Goal: Task Accomplishment & Management: Complete application form

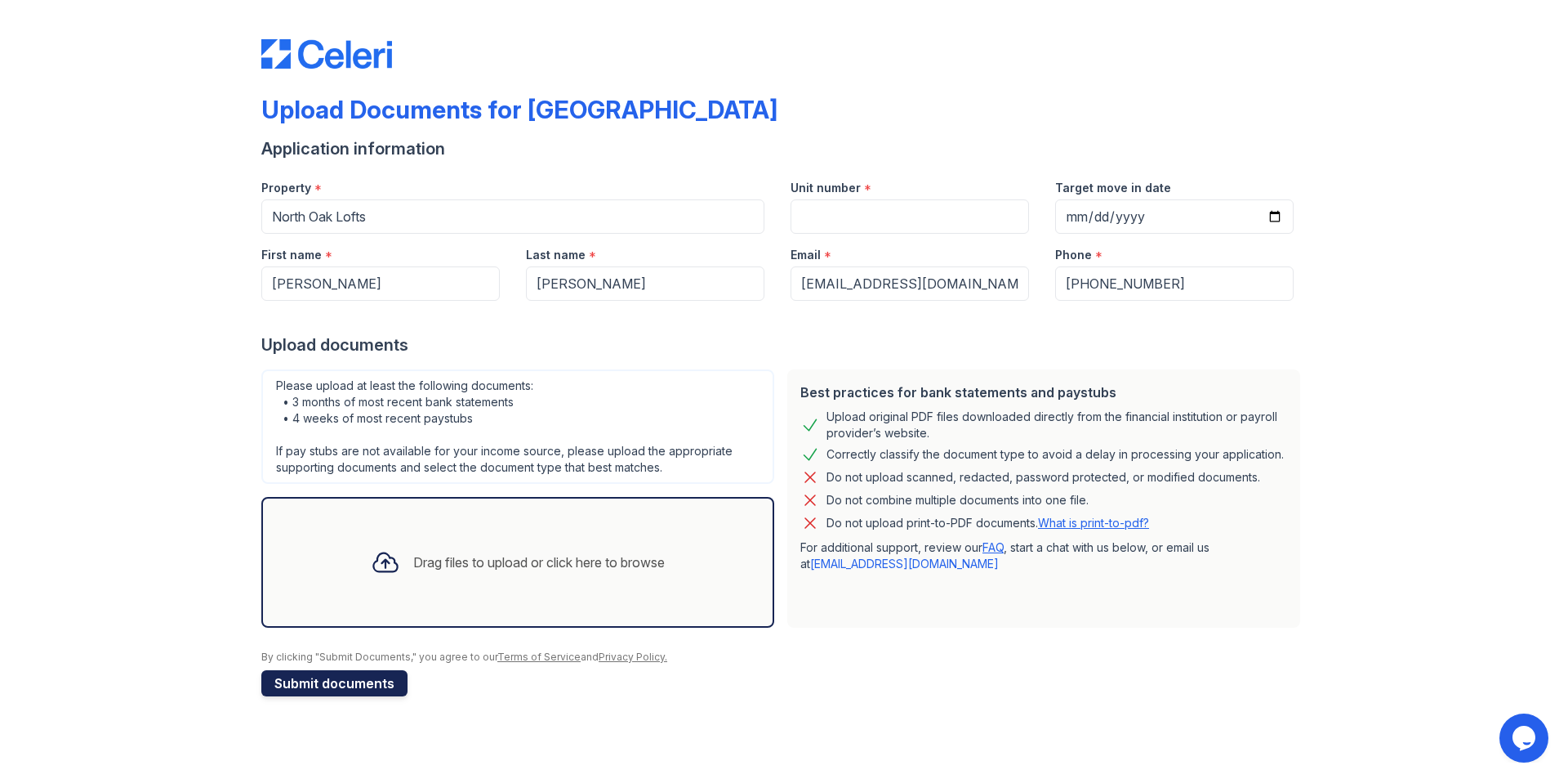
click at [360, 684] on button "Submit documents" at bounding box center [334, 682] width 147 height 26
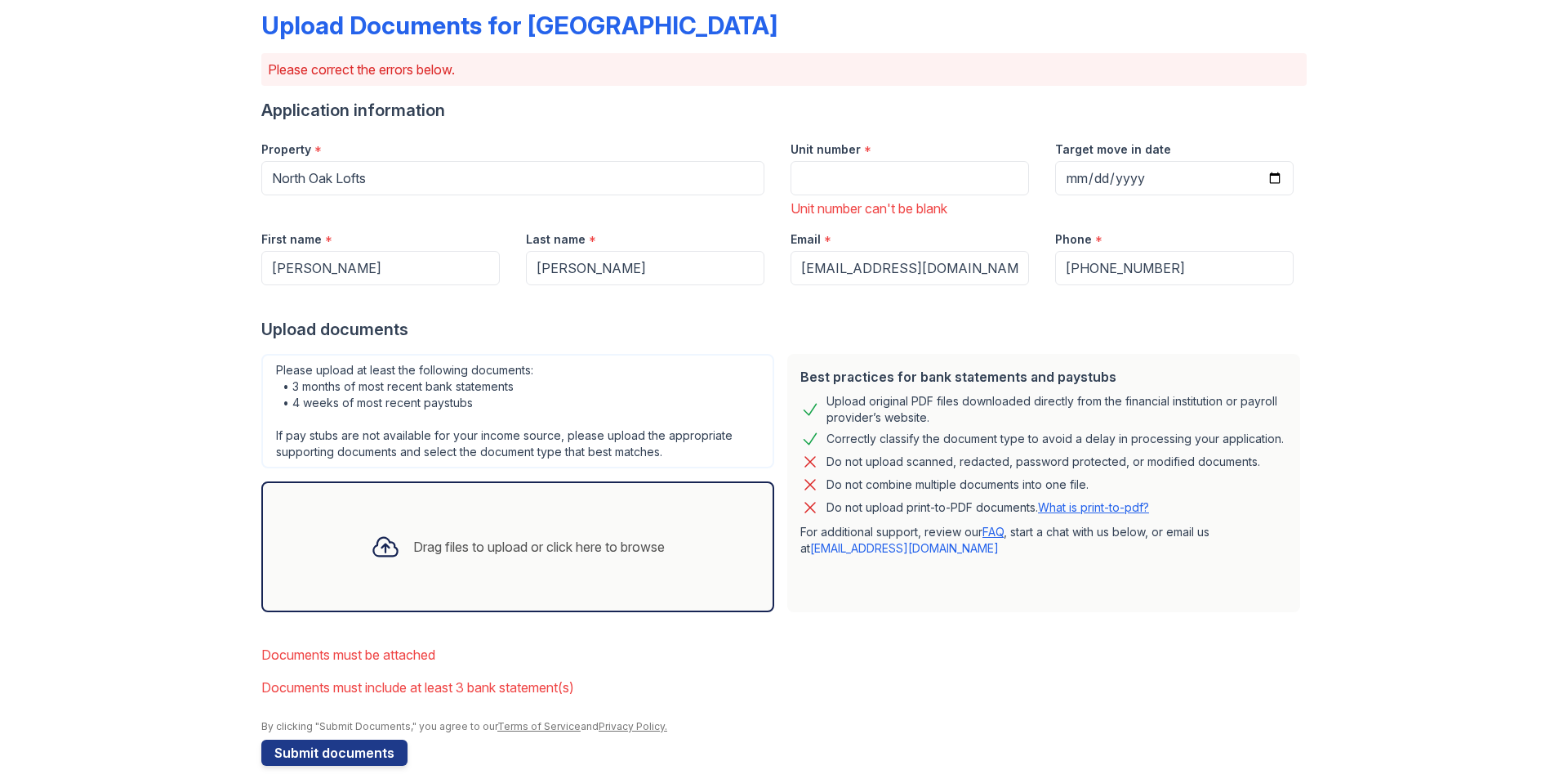
scroll to position [104, 0]
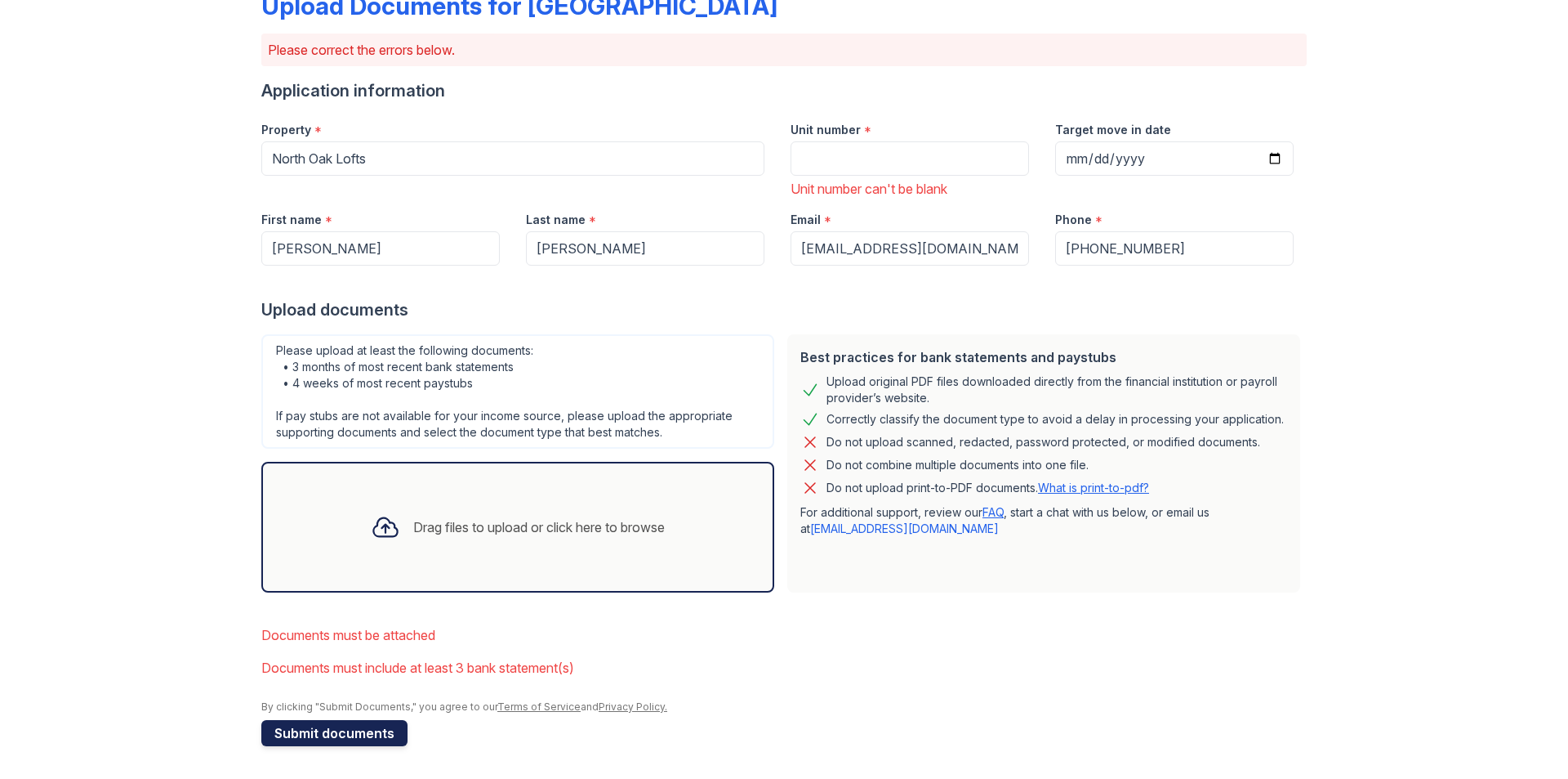
click at [368, 732] on button "Submit documents" at bounding box center [334, 733] width 147 height 26
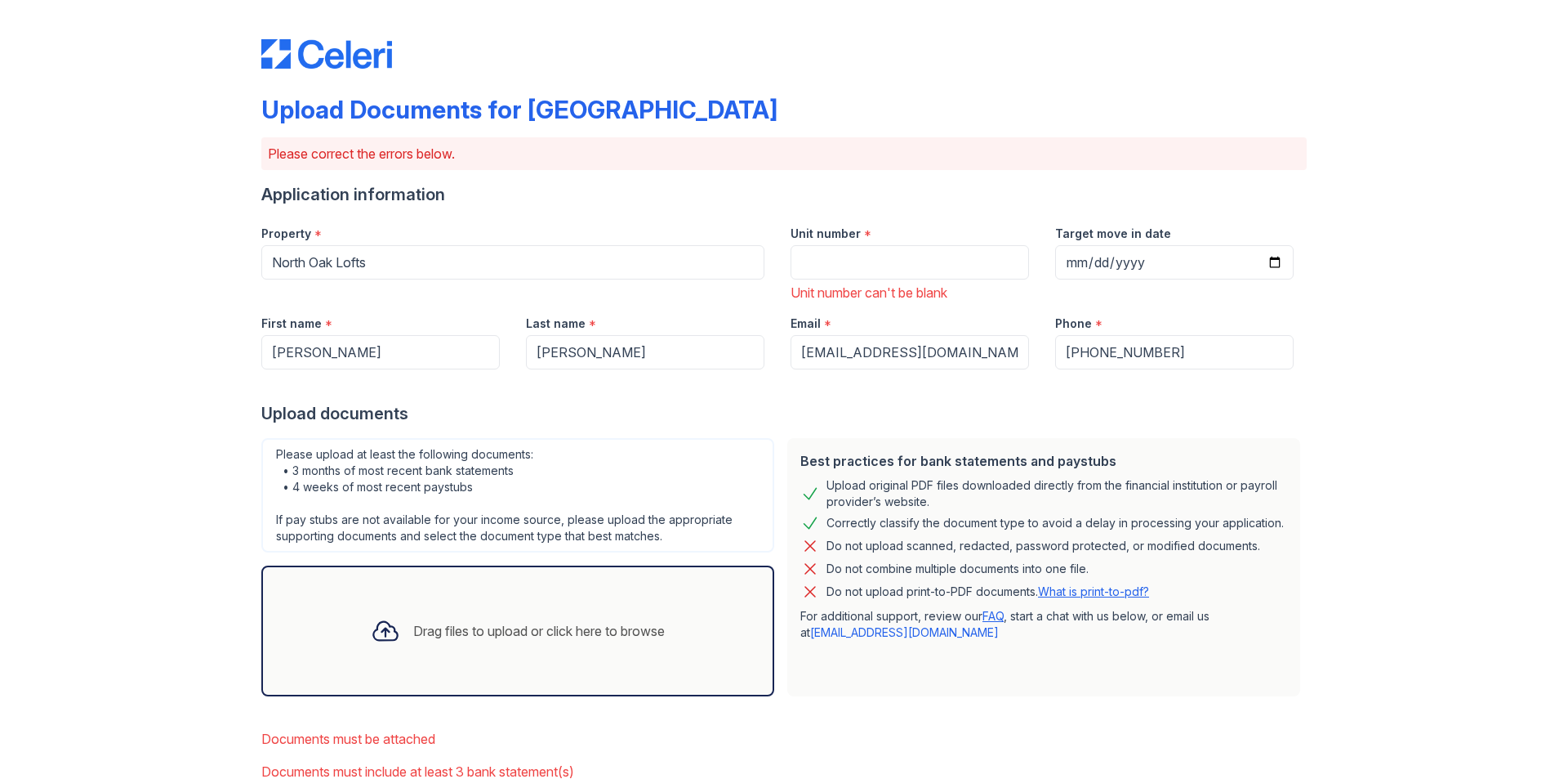
click at [413, 632] on div "Drag files to upload or click here to browse" at bounding box center [539, 631] width 251 height 20
click at [497, 629] on div "Drag files to upload or click here to browse" at bounding box center [539, 631] width 251 height 20
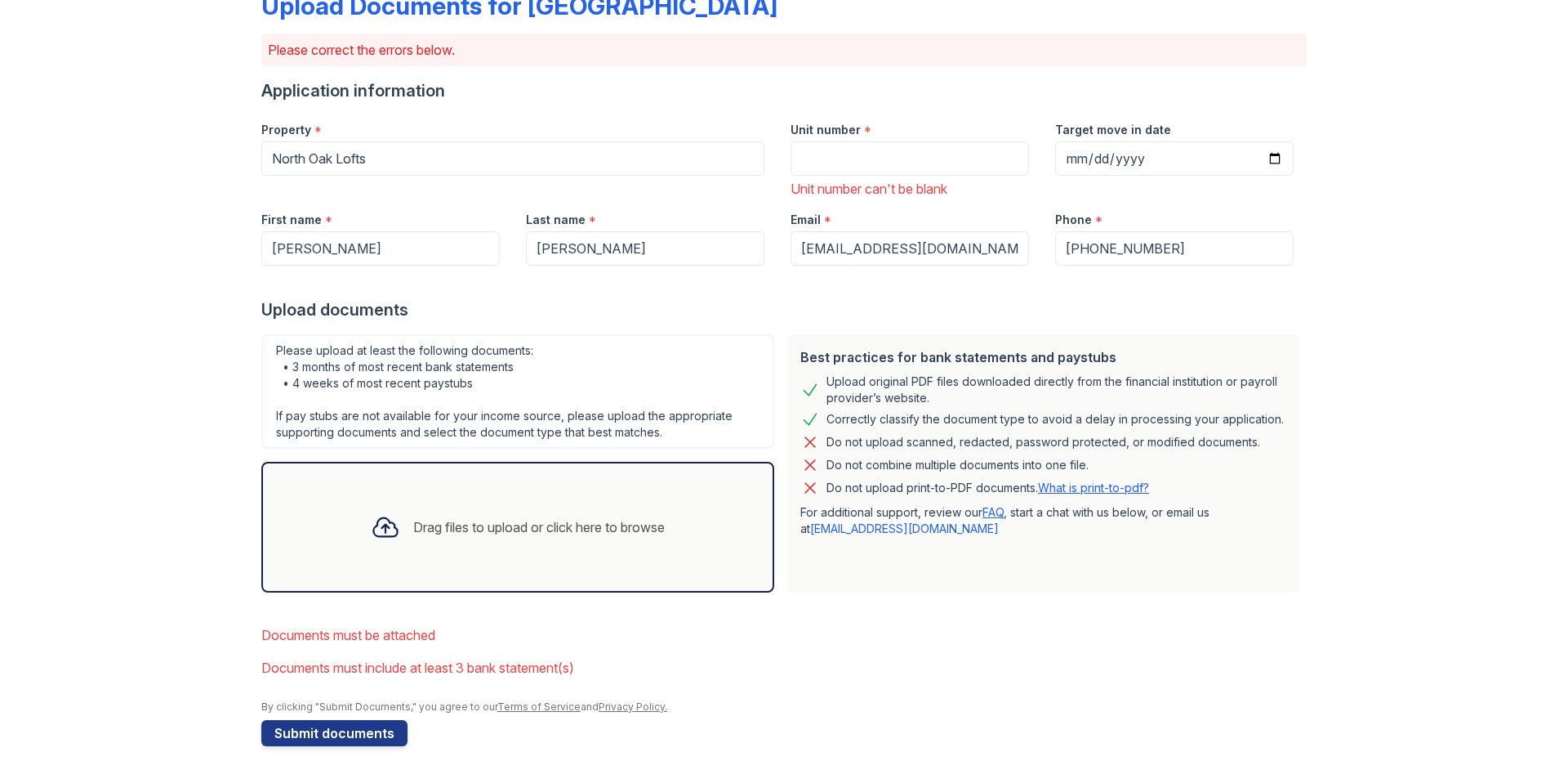
click at [494, 528] on div "Drag files to upload or click here to browse" at bounding box center [539, 528] width 251 height 20
click at [512, 532] on div "Drag files to upload or click here to browse" at bounding box center [539, 528] width 251 height 20
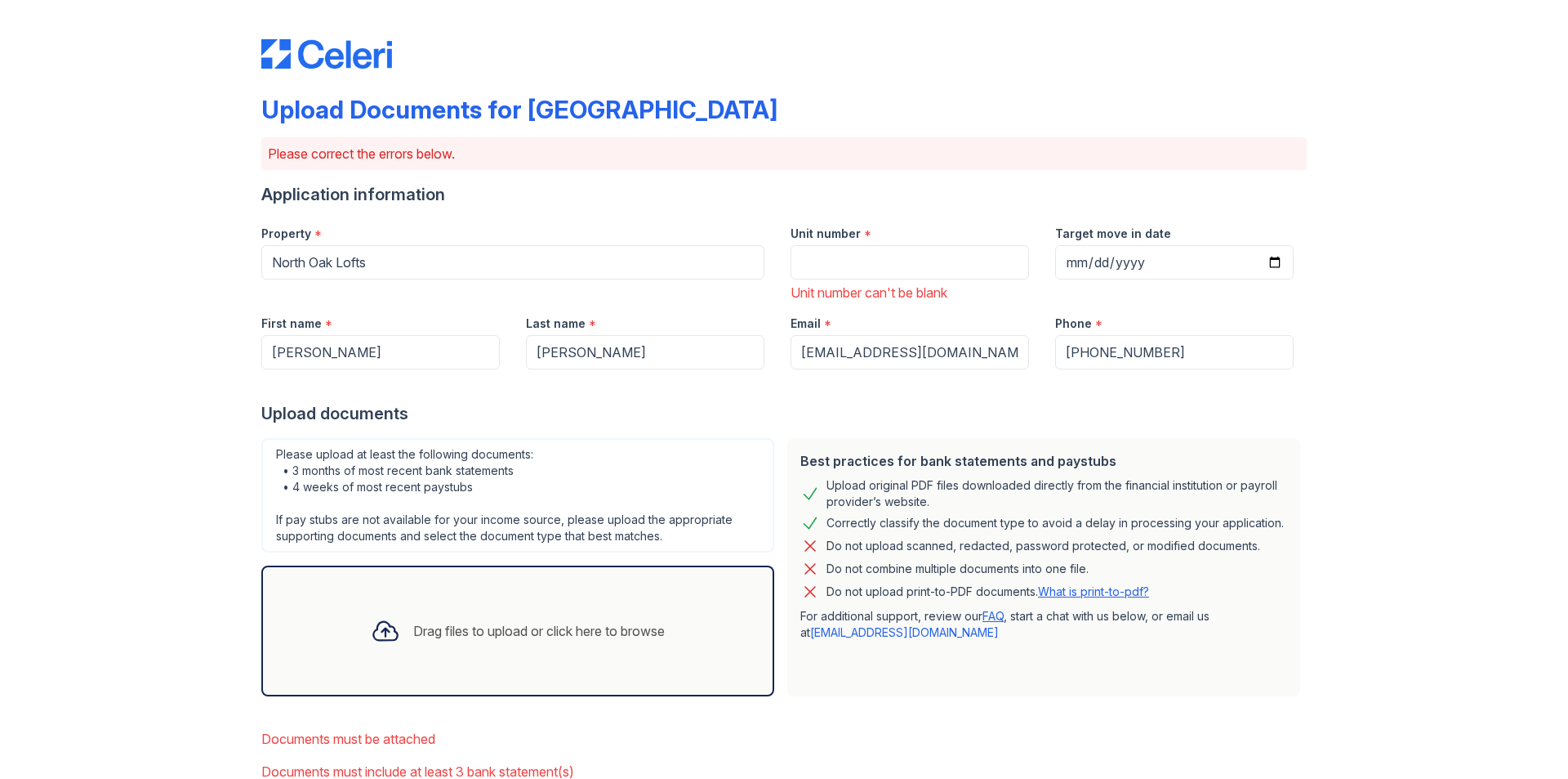
click at [542, 642] on div "Drag files to upload or click here to browse" at bounding box center [518, 630] width 321 height 56
click at [369, 651] on div at bounding box center [385, 630] width 43 height 43
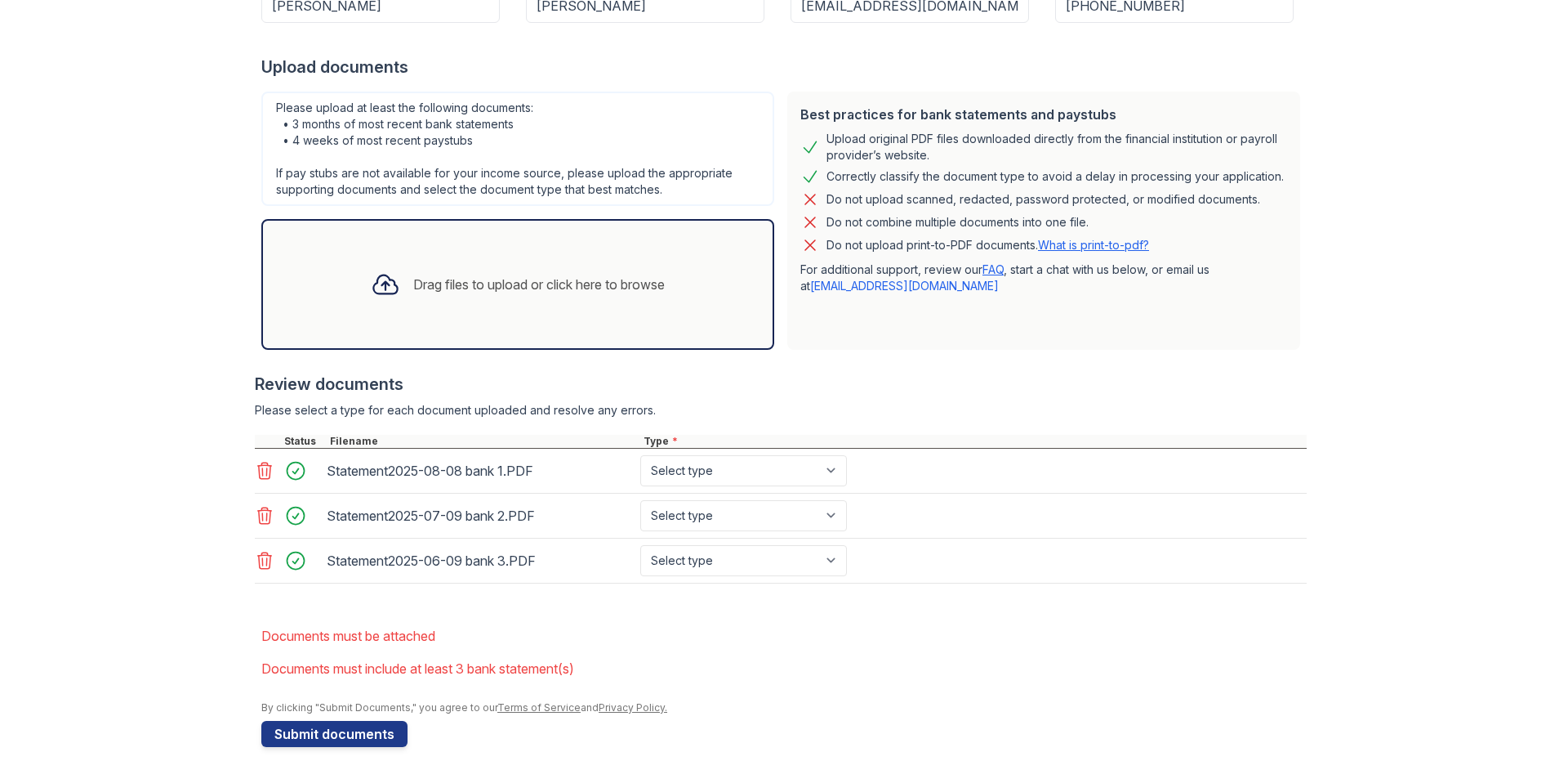
scroll to position [347, 0]
click at [348, 733] on button "Submit documents" at bounding box center [334, 733] width 147 height 26
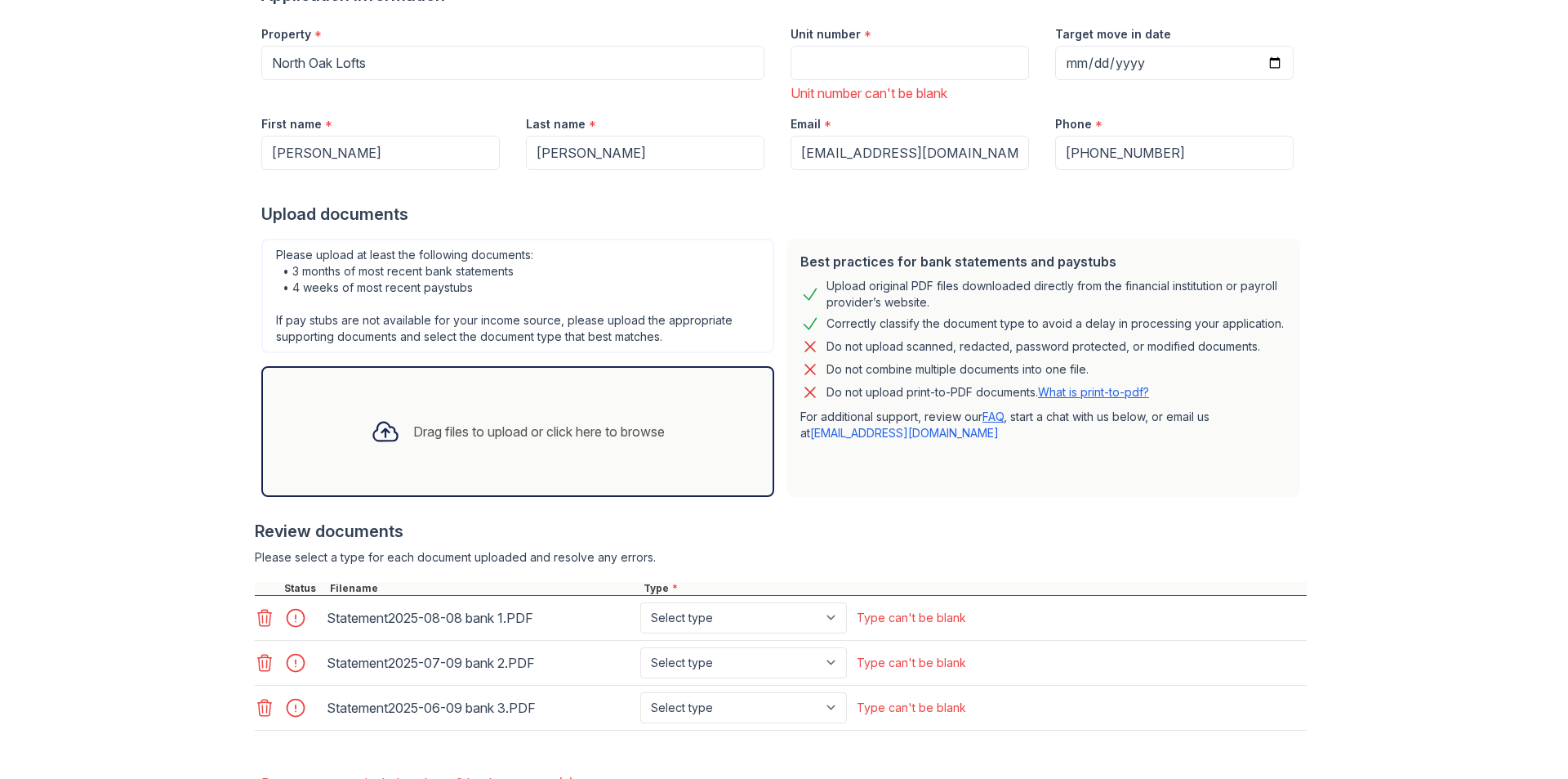
scroll to position [314, 0]
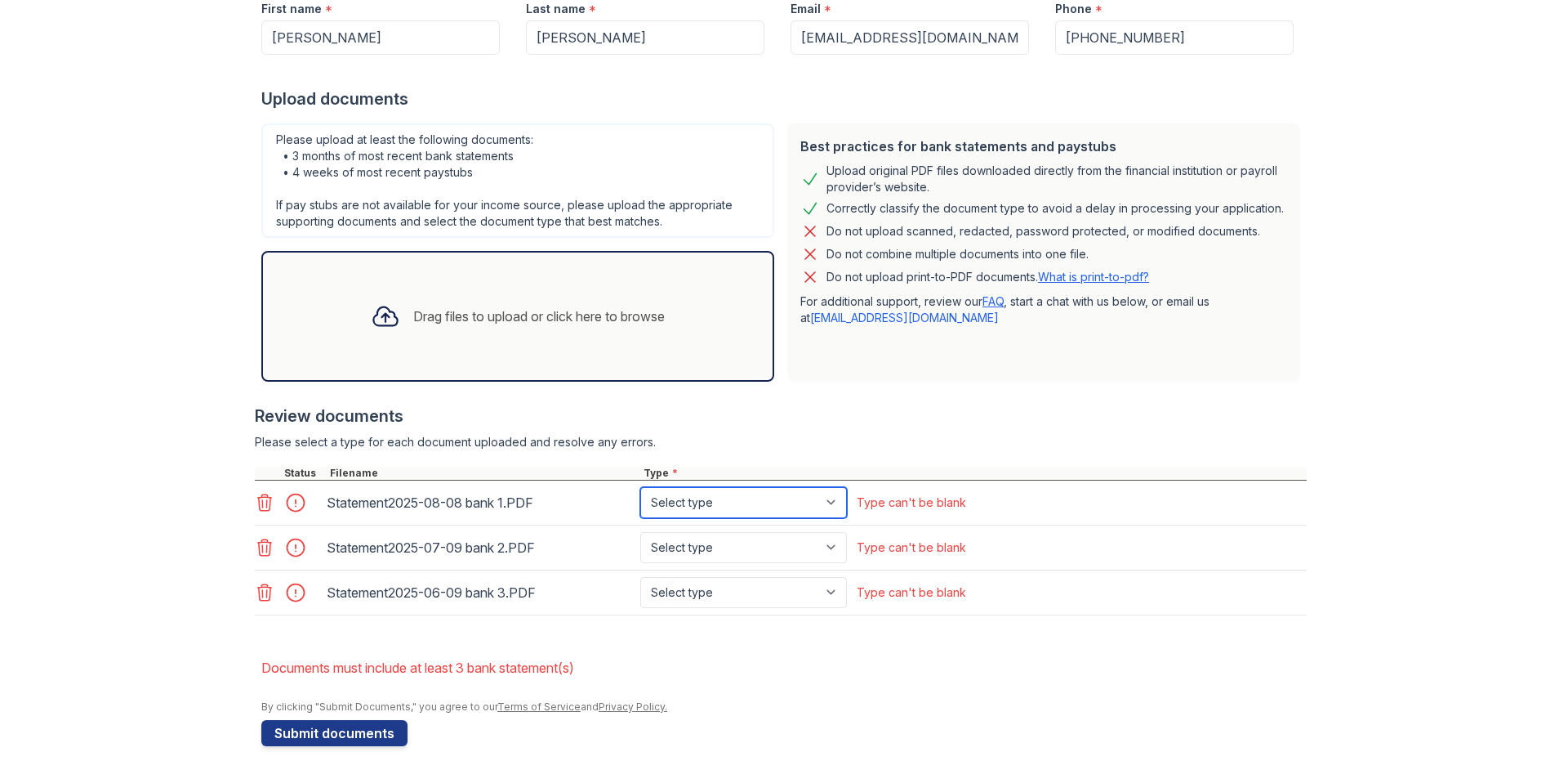
click at [827, 501] on select "Select type Paystub Bank Statement Offer Letter Tax Documents Benefit Award Let…" at bounding box center [743, 502] width 207 height 31
select select "bank_statement"
click at [640, 487] on select "Select type Paystub Bank Statement Offer Letter Tax Documents Benefit Award Let…" at bounding box center [743, 502] width 207 height 31
click at [965, 500] on div "Statement2025-08-08 bank 1.PDF Select type Paystub Bank Statement Offer Letter …" at bounding box center [780, 502] width 1052 height 45
click at [827, 544] on select "Select type Paystub Bank Statement Offer Letter Tax Documents Benefit Award Let…" at bounding box center [743, 548] width 207 height 31
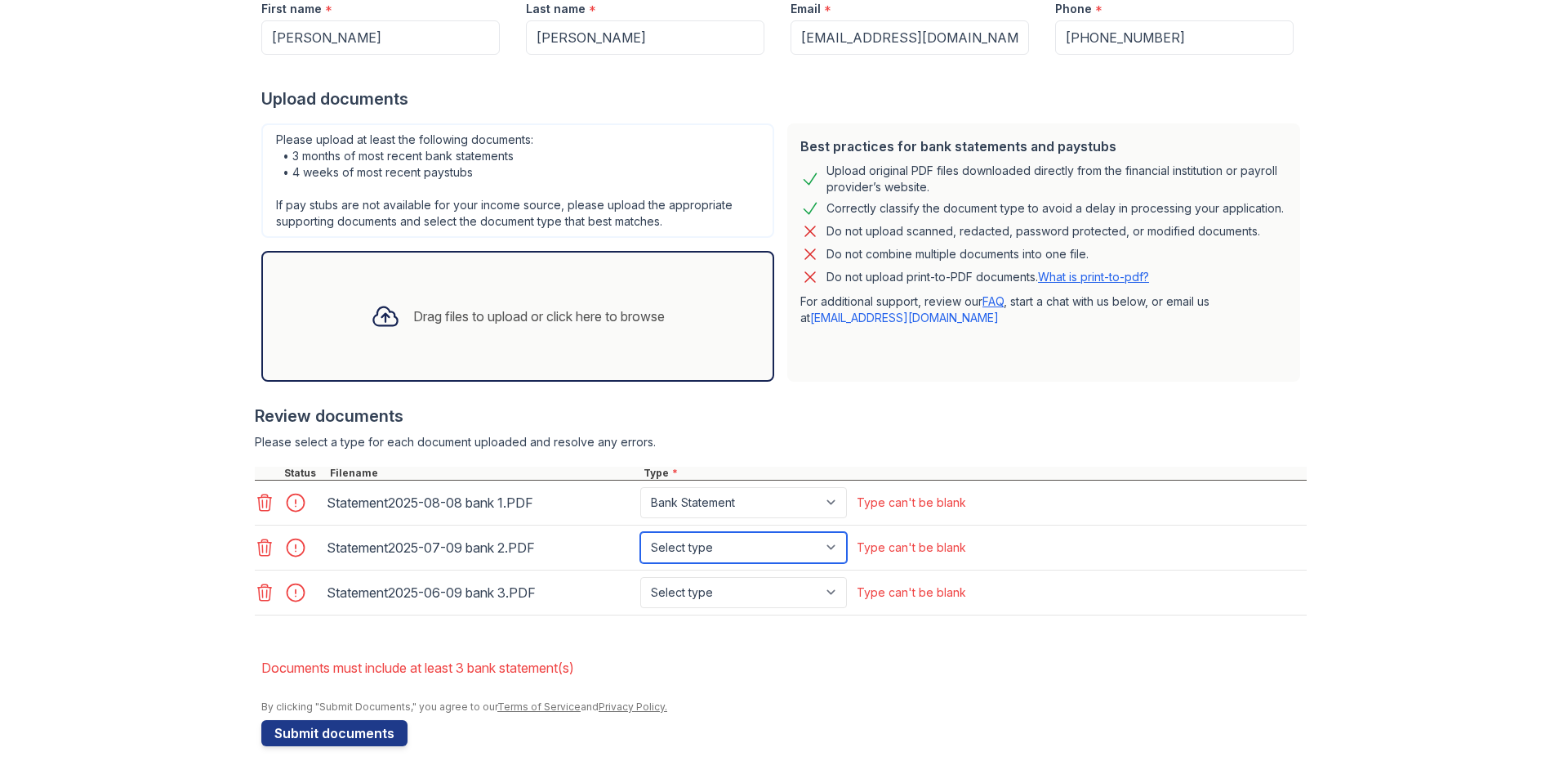
select select "bank_statement"
click at [640, 532] on select "Select type Paystub Bank Statement Offer Letter Tax Documents Benefit Award Let…" at bounding box center [743, 548] width 207 height 31
click at [838, 546] on select "Select type Paystub Bank Statement Offer Letter Tax Documents Benefit Award Let…" at bounding box center [743, 548] width 207 height 31
click at [881, 641] on form "Application information Property * North Oak Lofts Unit number * Unit number ca…" at bounding box center [784, 307] width 1045 height 877
click at [836, 592] on select "Select type Paystub Bank Statement Offer Letter Tax Documents Benefit Award Let…" at bounding box center [743, 592] width 207 height 31
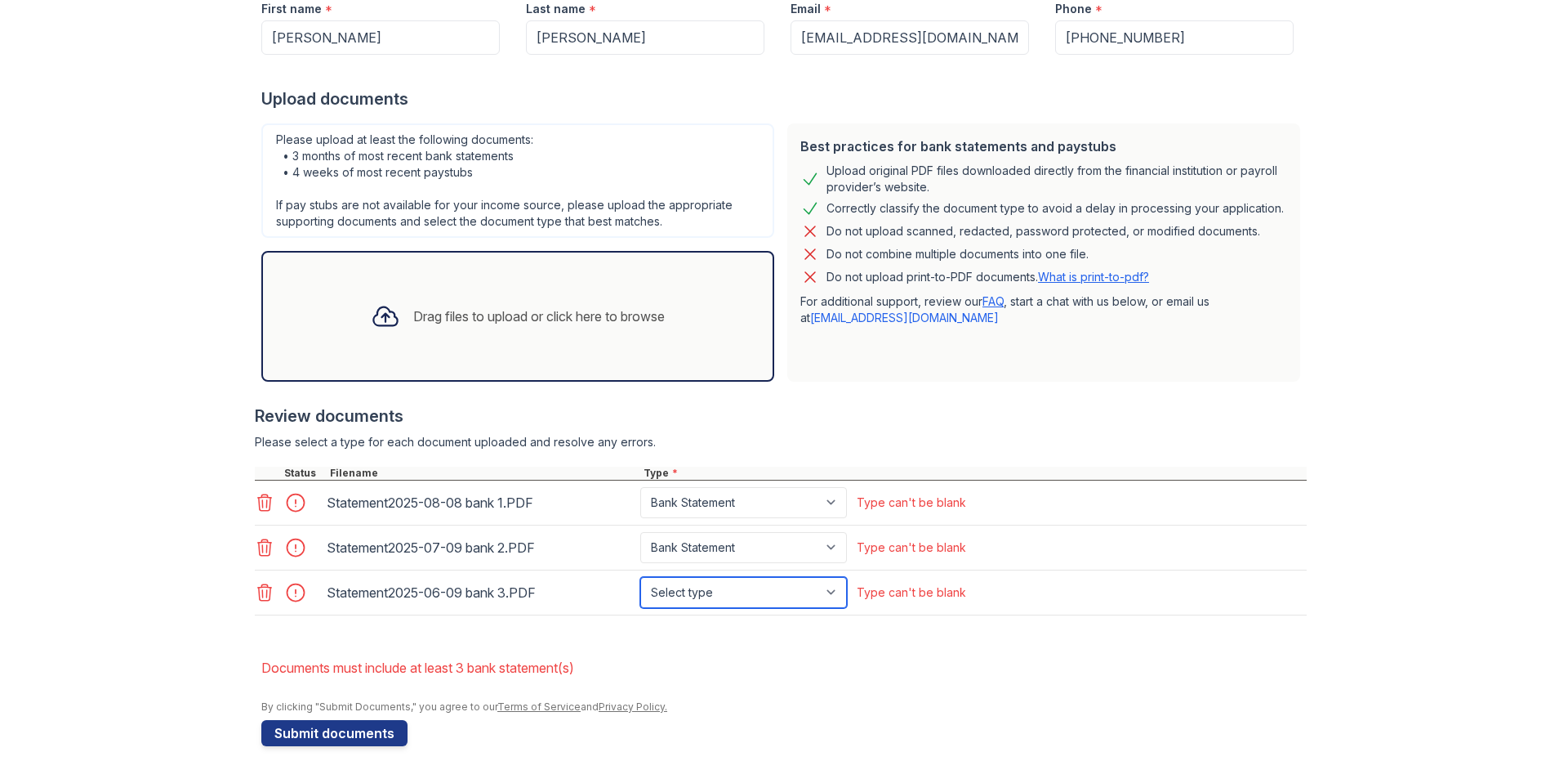
select select "bank_statement"
click at [640, 577] on select "Select type Paystub Bank Statement Offer Letter Tax Documents Benefit Award Let…" at bounding box center [743, 592] width 207 height 31
click at [344, 734] on button "Submit documents" at bounding box center [334, 733] width 147 height 26
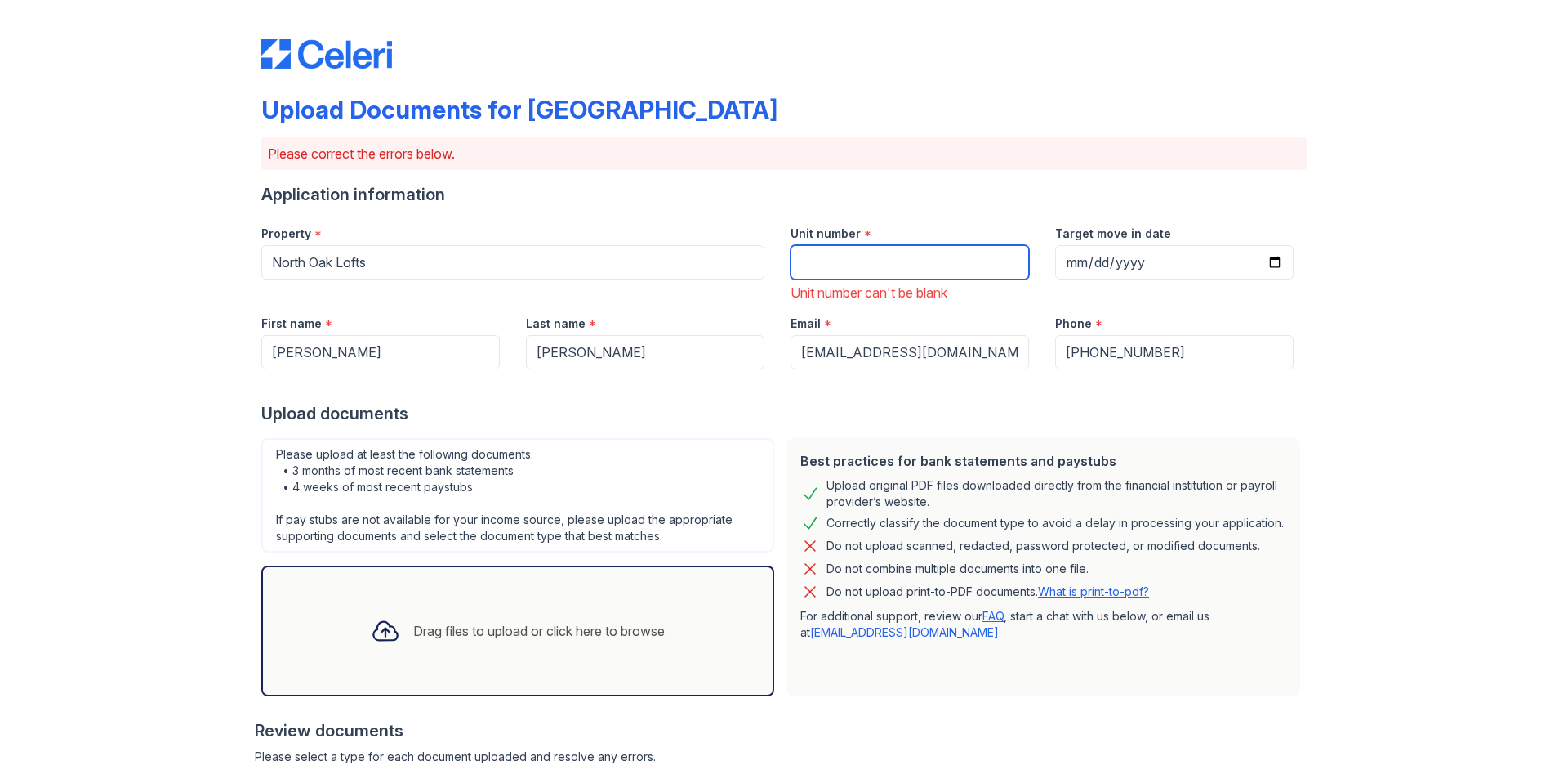
click at [816, 264] on input "Unit number" at bounding box center [910, 262] width 239 height 35
type input "unit 2"
click at [1096, 415] on div "Upload documents" at bounding box center [784, 413] width 1045 height 23
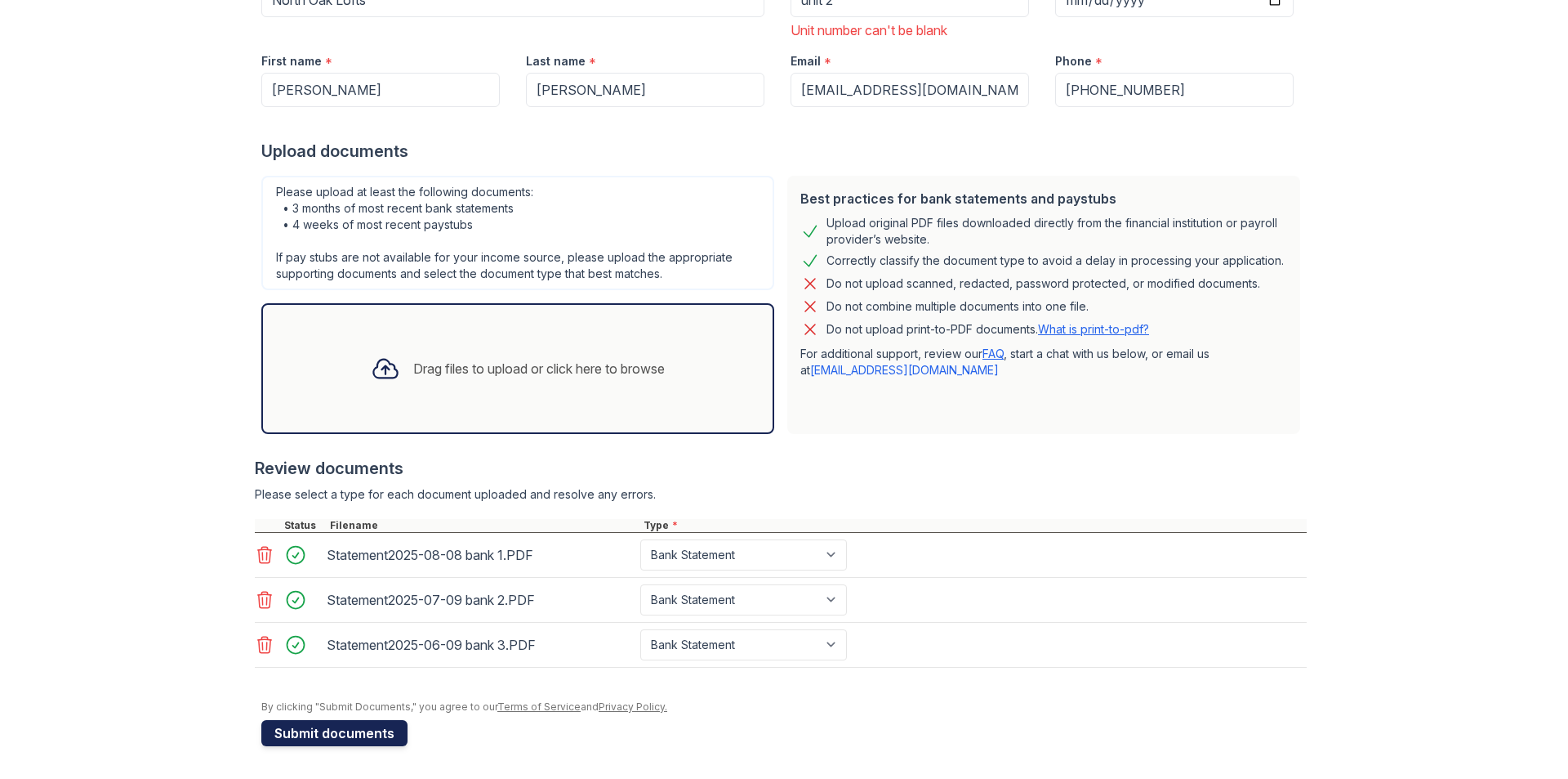
click at [300, 731] on button "Submit documents" at bounding box center [334, 733] width 147 height 26
